Goal: Information Seeking & Learning: Learn about a topic

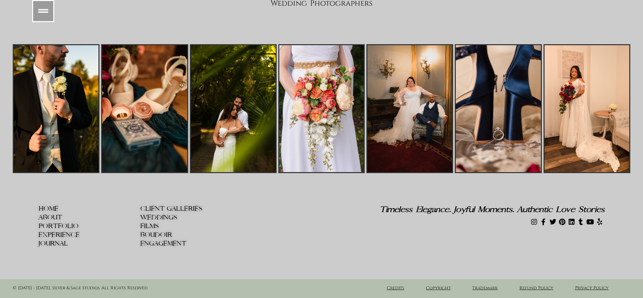
scroll to position [6794, 0]
